Goal: Communication & Community: Participate in discussion

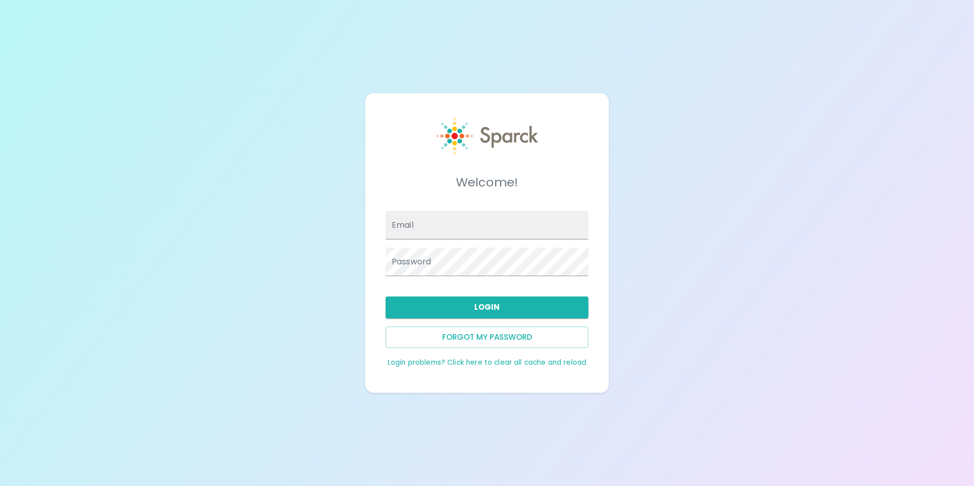
type input "[EMAIL_ADDRESS][DOMAIN_NAME]"
click at [494, 323] on div "Forgot my password" at bounding box center [483, 334] width 211 height 30
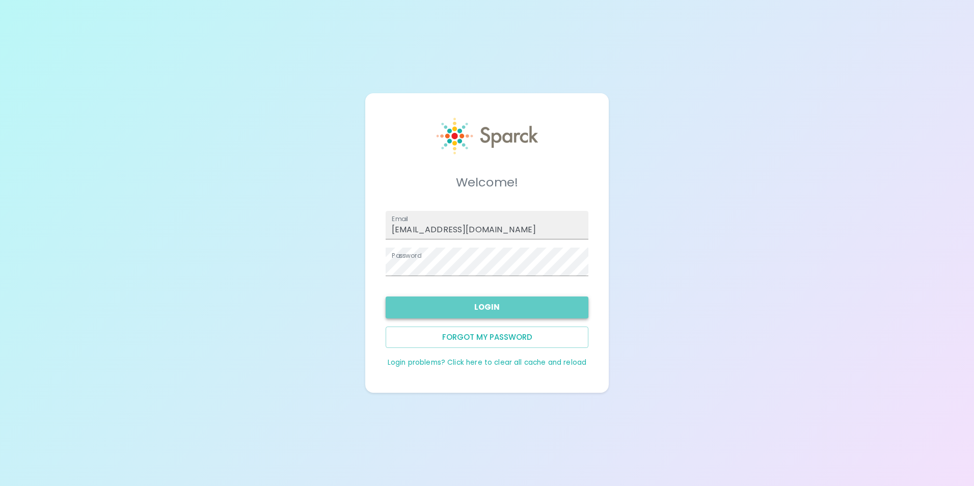
click at [511, 306] on button "Login" at bounding box center [487, 307] width 203 height 21
click at [530, 302] on button "Login" at bounding box center [487, 307] width 203 height 21
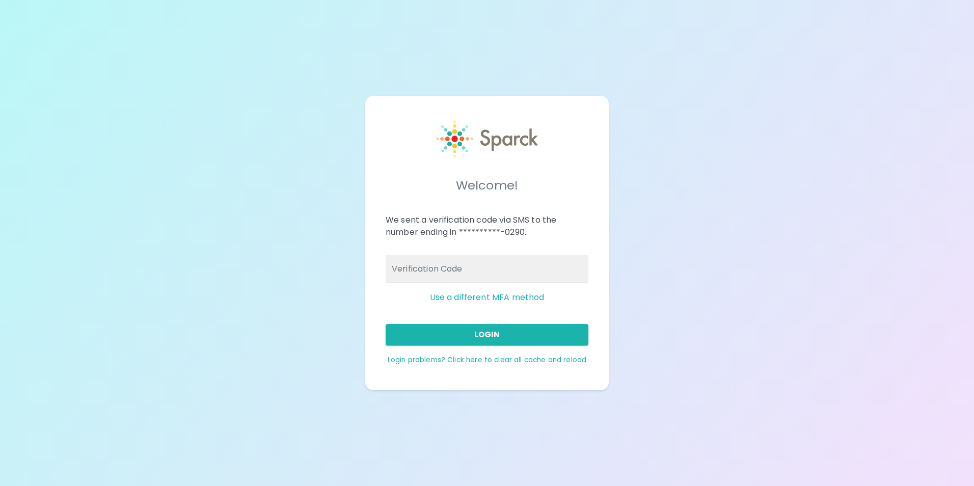
click at [489, 263] on input "Verification Code" at bounding box center [487, 269] width 203 height 29
type input "812826"
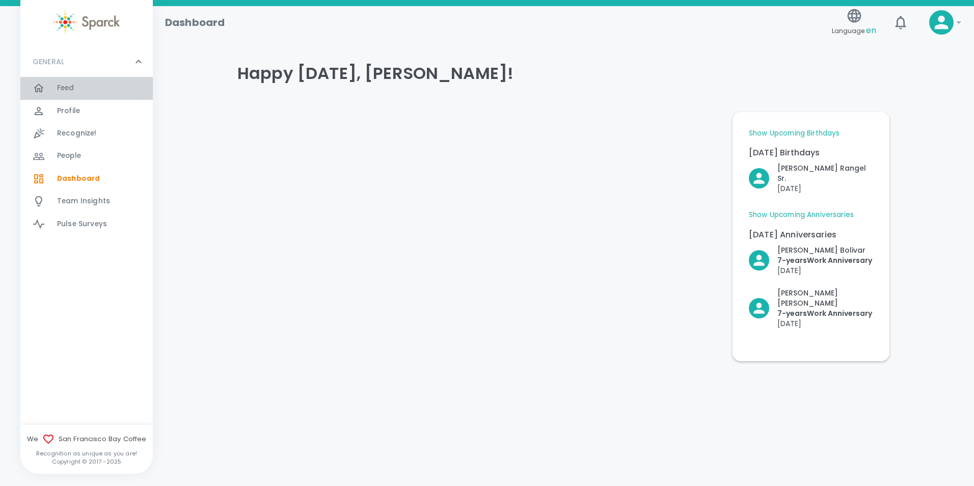
click at [84, 92] on div "Feed 0" at bounding box center [105, 88] width 96 height 14
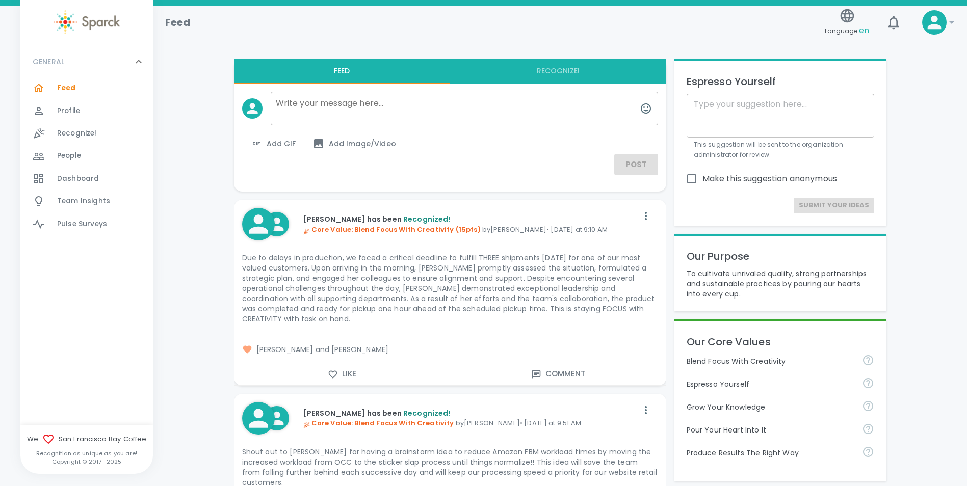
click at [331, 376] on icon "button" at bounding box center [332, 374] width 9 height 8
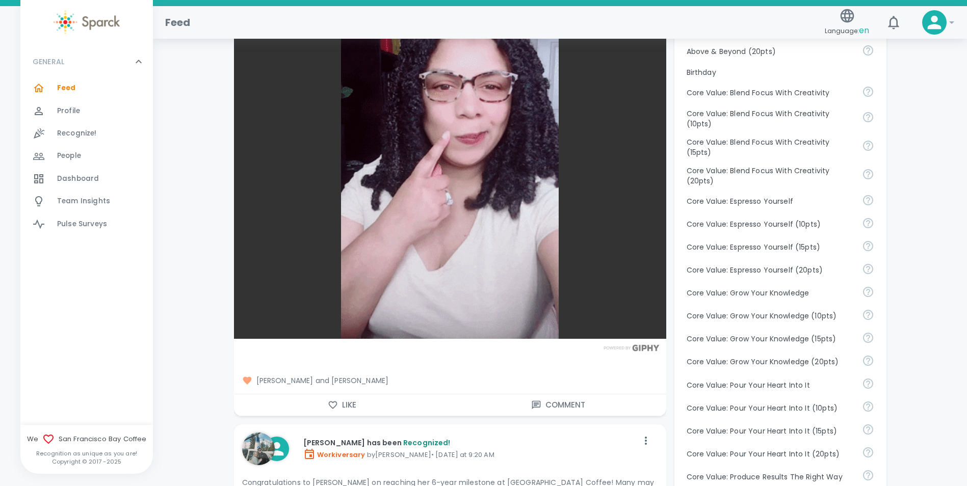
scroll to position [561, 0]
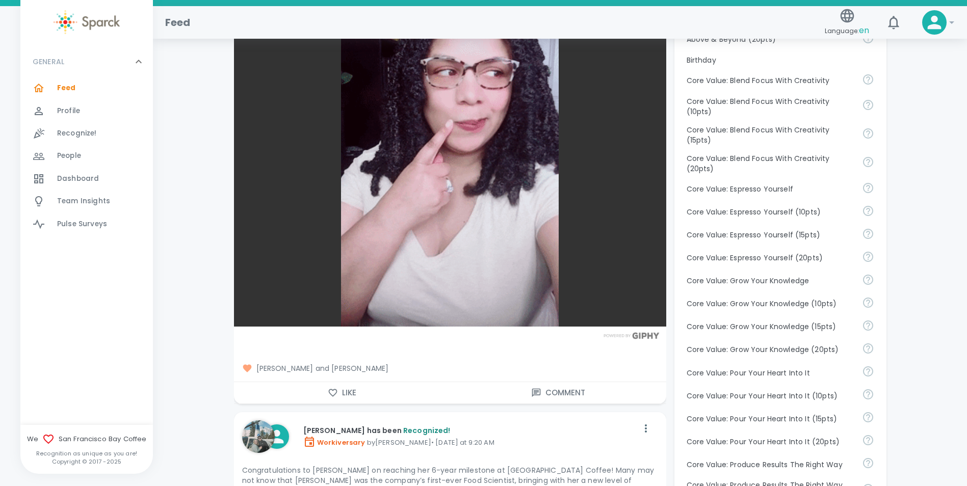
click at [334, 388] on icon "button" at bounding box center [333, 393] width 10 height 10
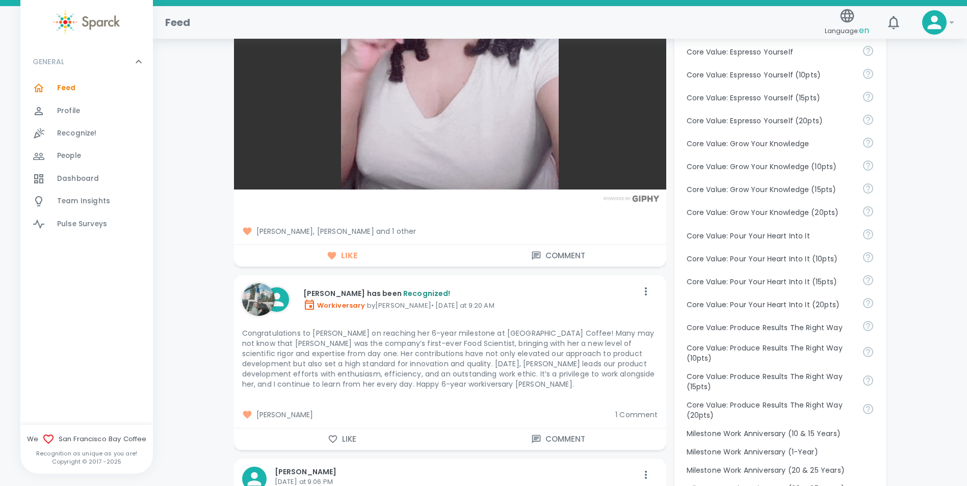
scroll to position [713, 0]
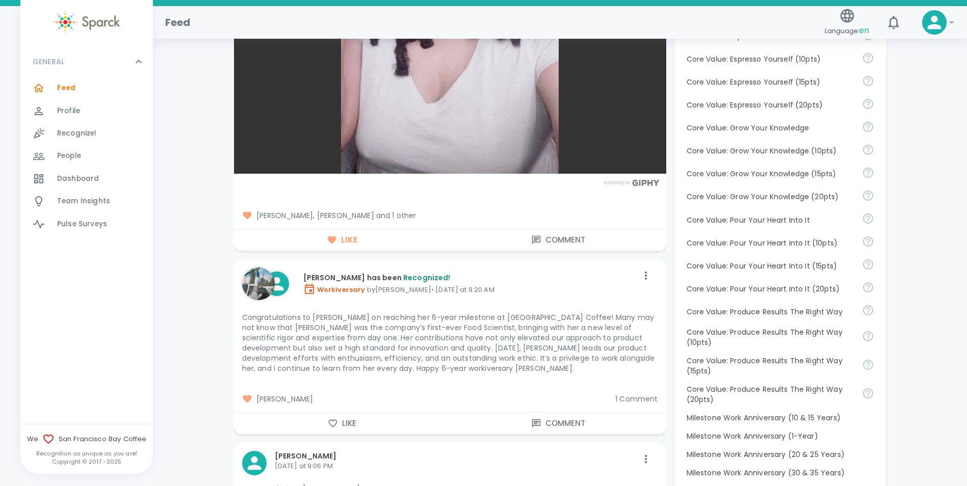
click at [330, 418] on icon "button" at bounding box center [333, 423] width 10 height 10
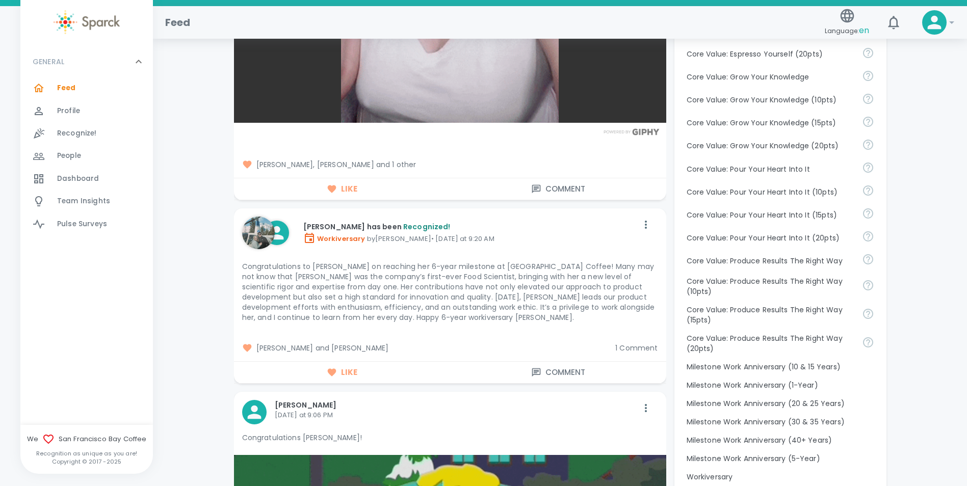
click at [633, 343] on span "1 Comment" at bounding box center [636, 348] width 42 height 10
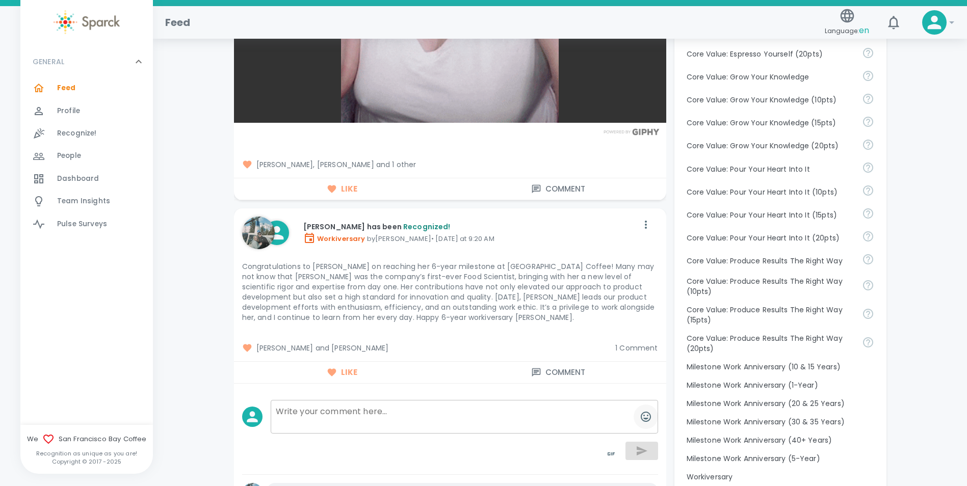
scroll to position [917, 0]
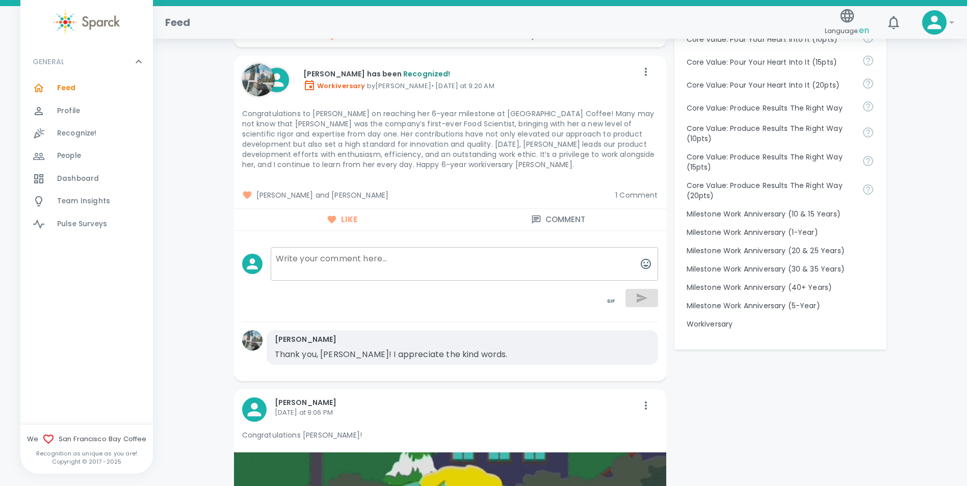
click at [640, 190] on span "1 Comment" at bounding box center [636, 195] width 42 height 10
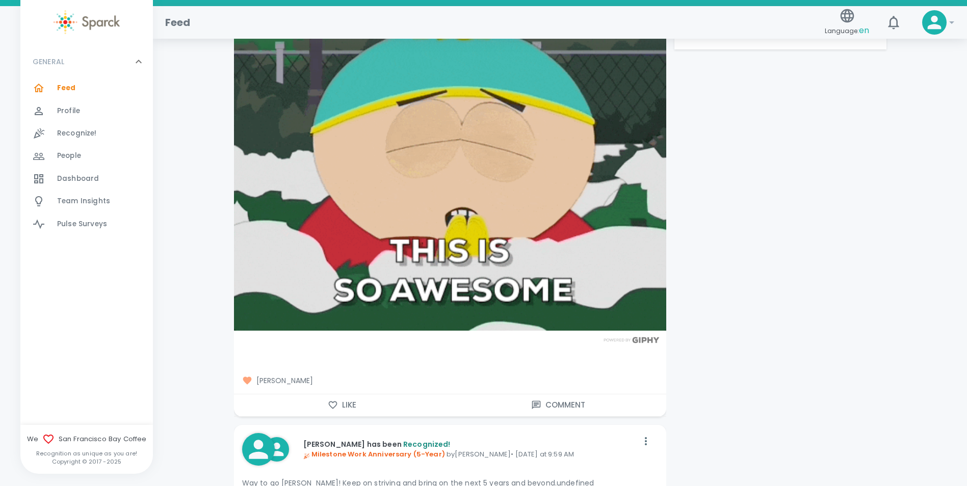
scroll to position [1274, 0]
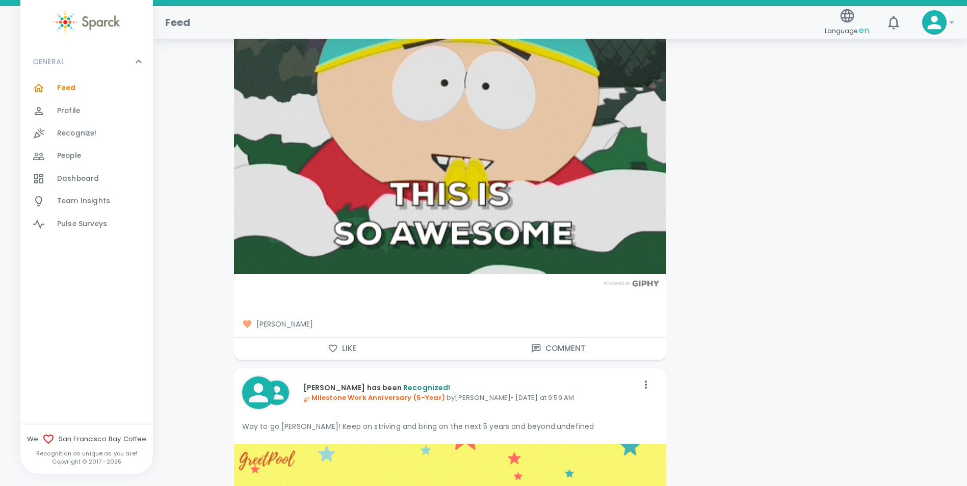
click at [351, 341] on button "Like" at bounding box center [342, 348] width 216 height 21
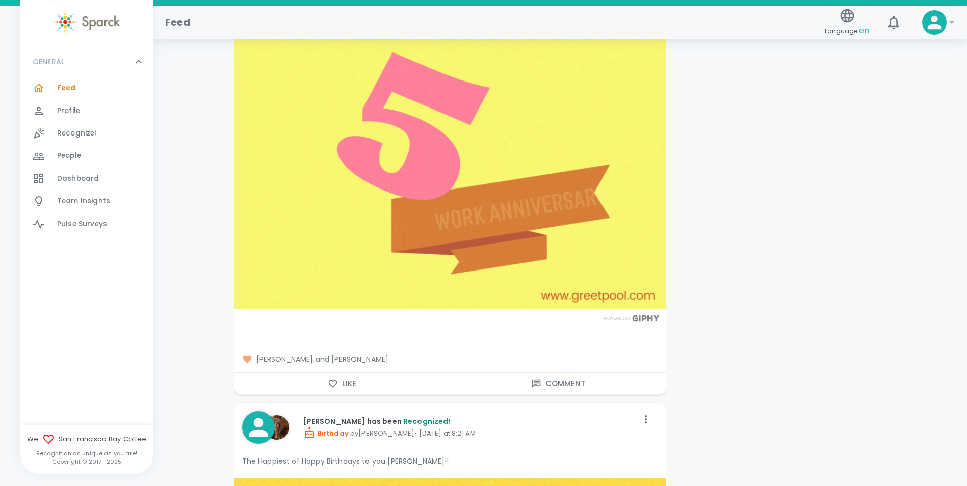
scroll to position [1784, 0]
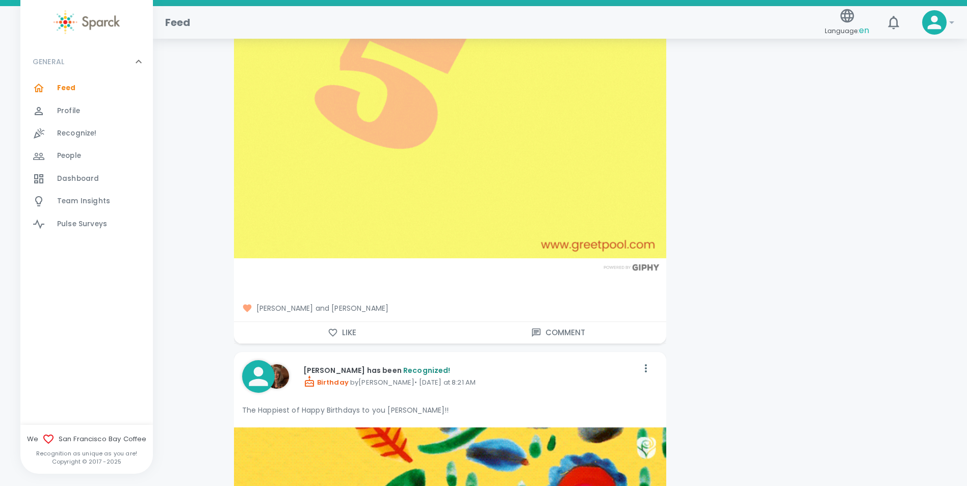
click at [356, 324] on button "Like" at bounding box center [342, 332] width 216 height 21
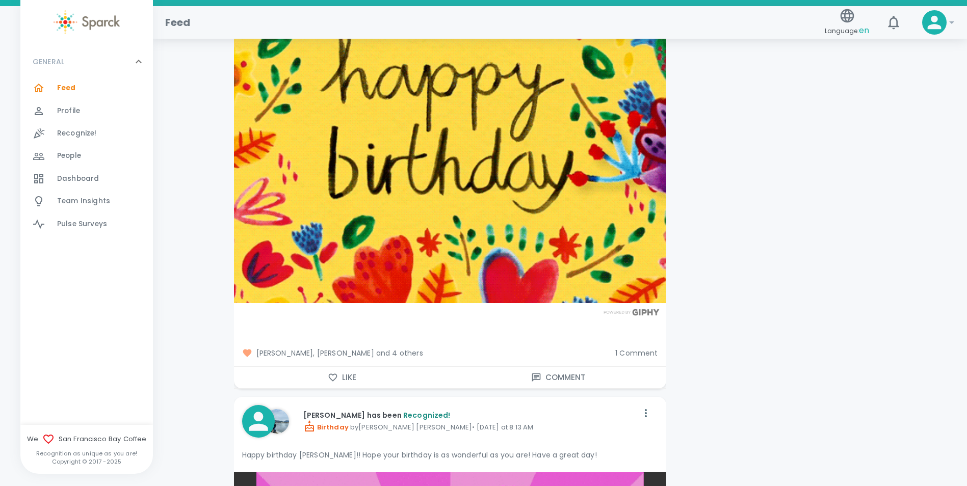
scroll to position [2293, 0]
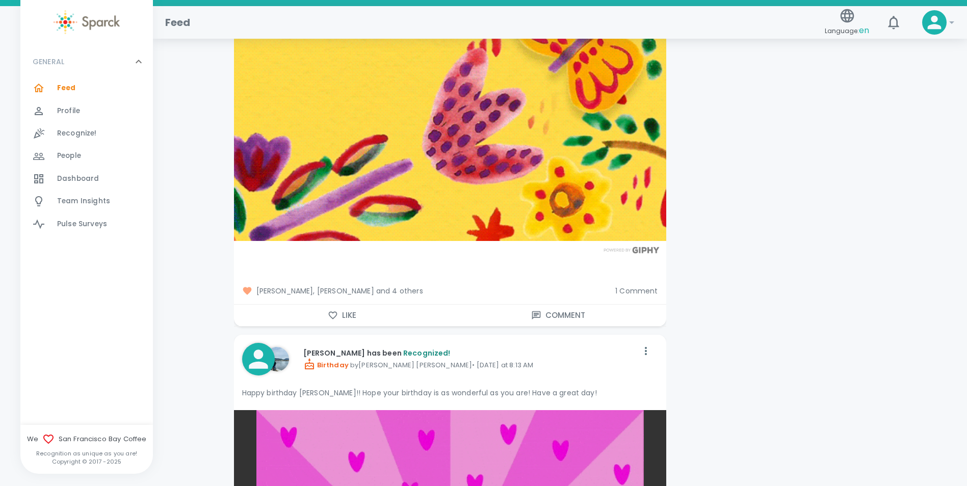
click at [359, 310] on button "Like" at bounding box center [342, 315] width 216 height 21
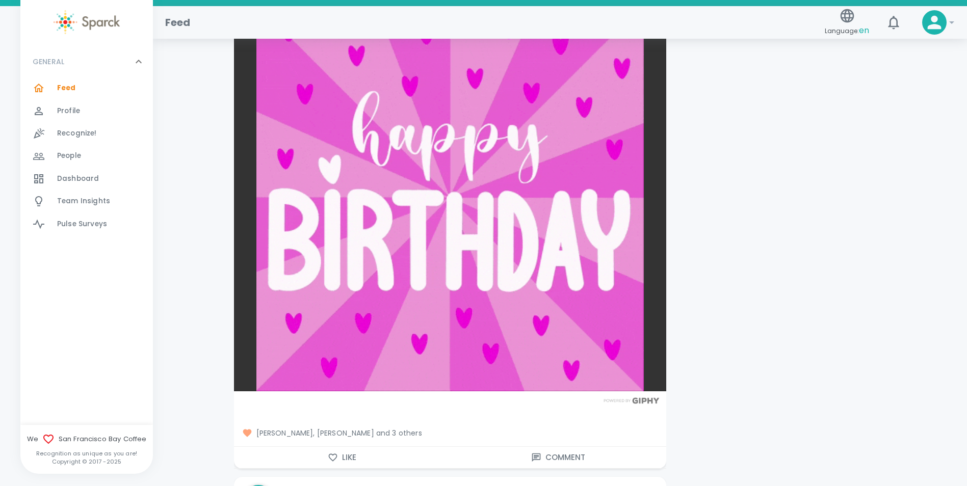
scroll to position [2650, 0]
